Goal: Information Seeking & Learning: Learn about a topic

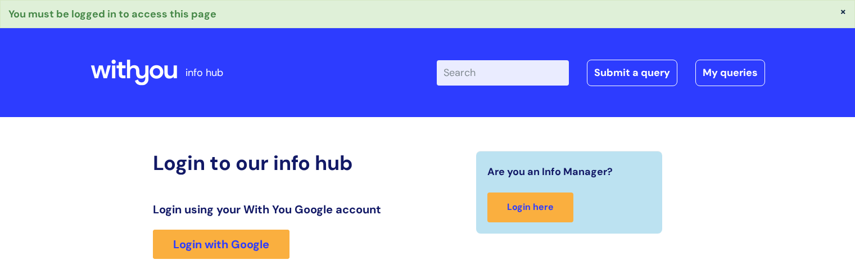
scroll to position [219, 0]
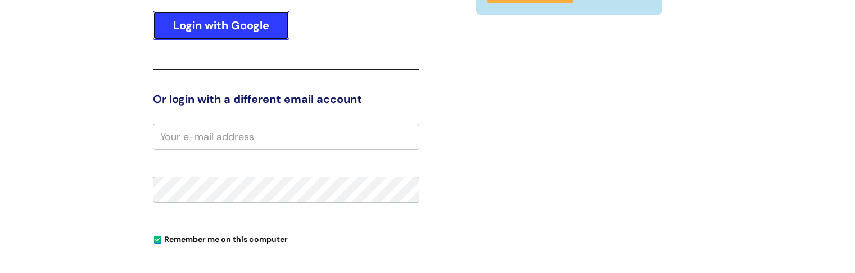
click at [252, 23] on link "Login with Google" at bounding box center [221, 25] width 137 height 29
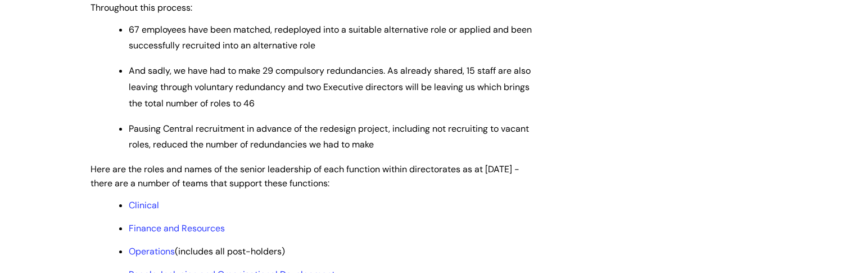
scroll to position [844, 0]
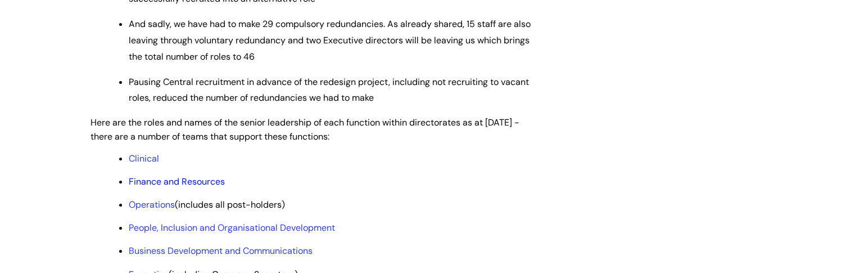
click at [204, 187] on link "Finance and Resources" at bounding box center [177, 181] width 96 height 12
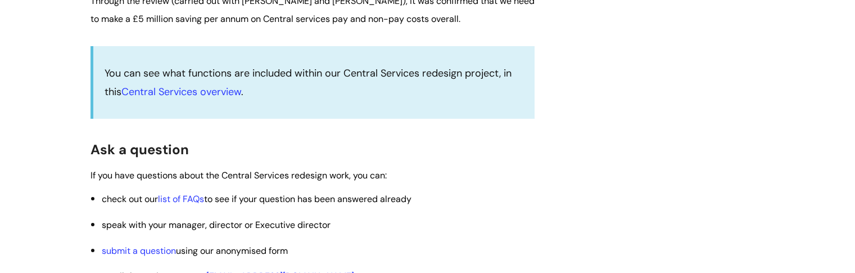
scroll to position [1874, 0]
